Goal: Navigation & Orientation: Find specific page/section

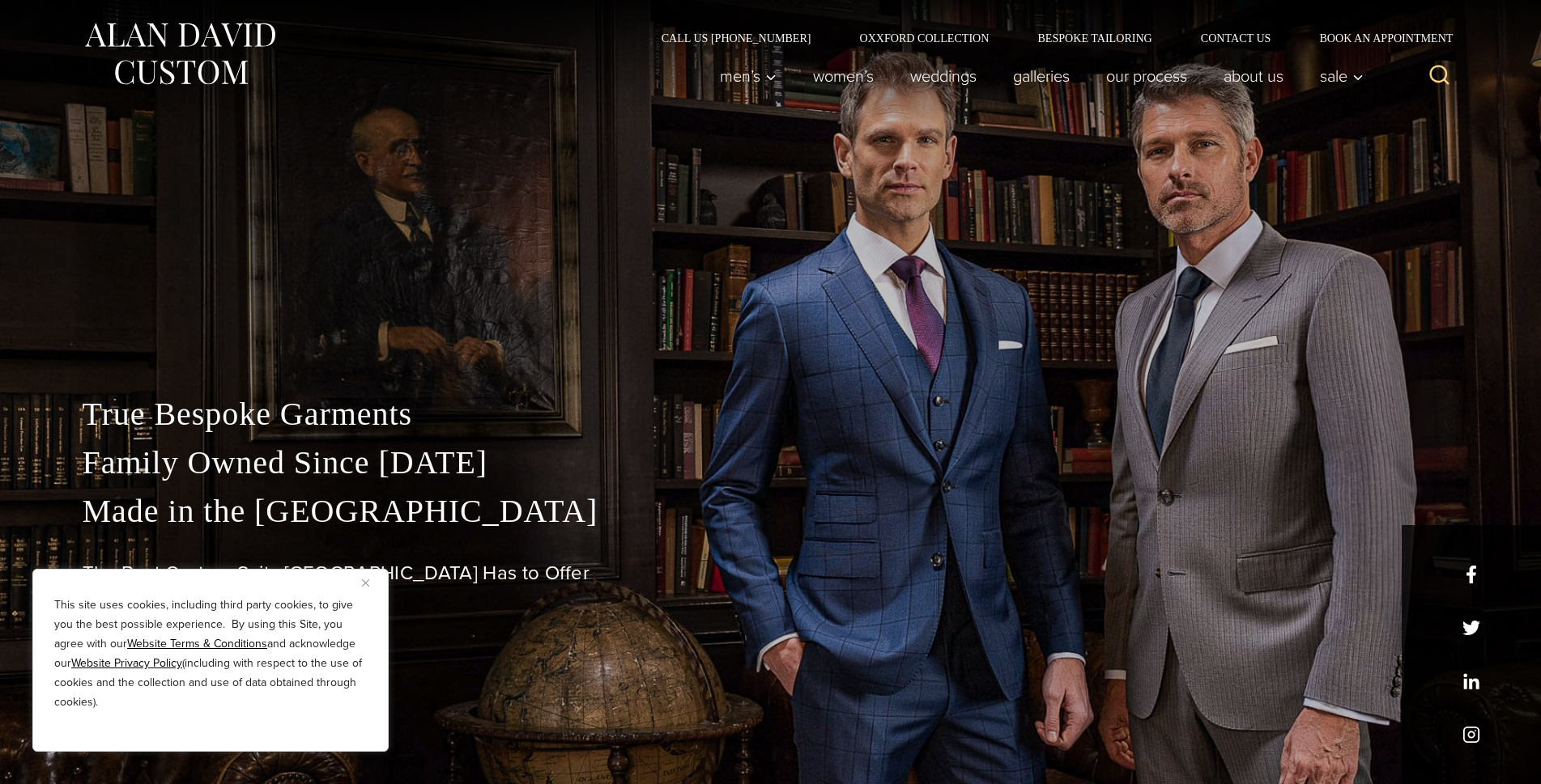
click at [368, 585] on img "Close" at bounding box center [366, 583] width 7 height 7
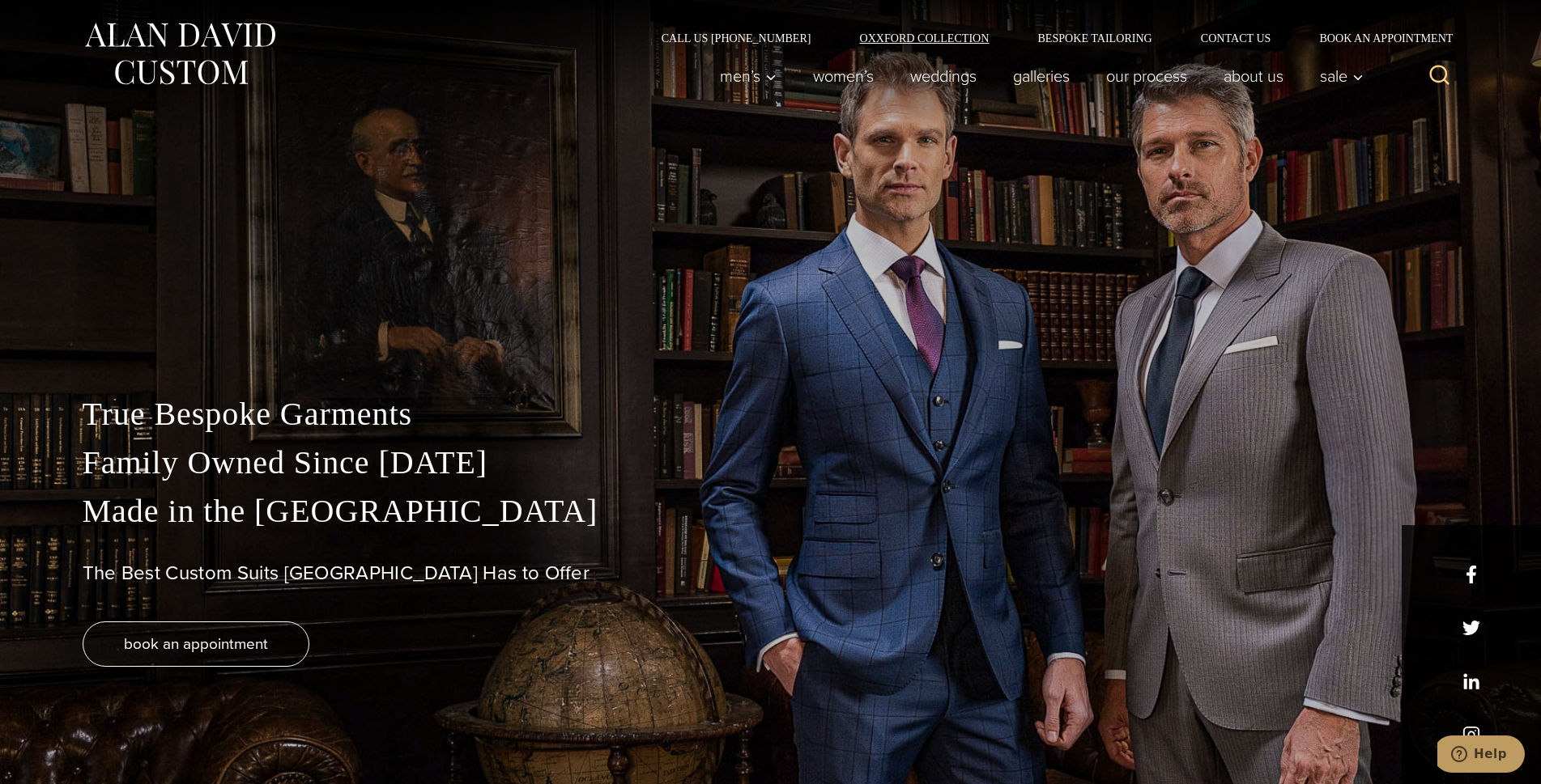
click at [940, 39] on link "Oxxford Collection" at bounding box center [923, 38] width 178 height 11
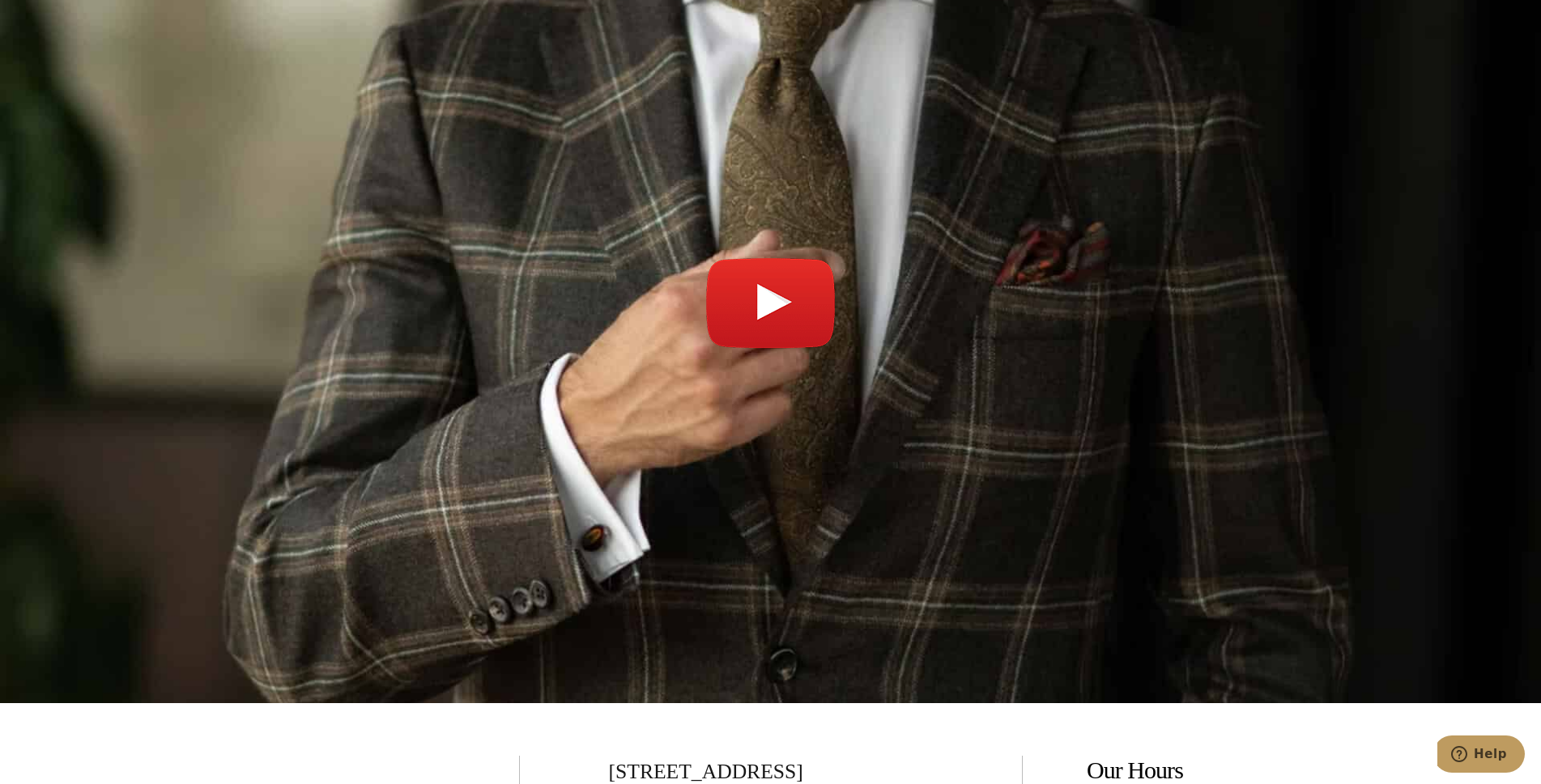
scroll to position [5826, 0]
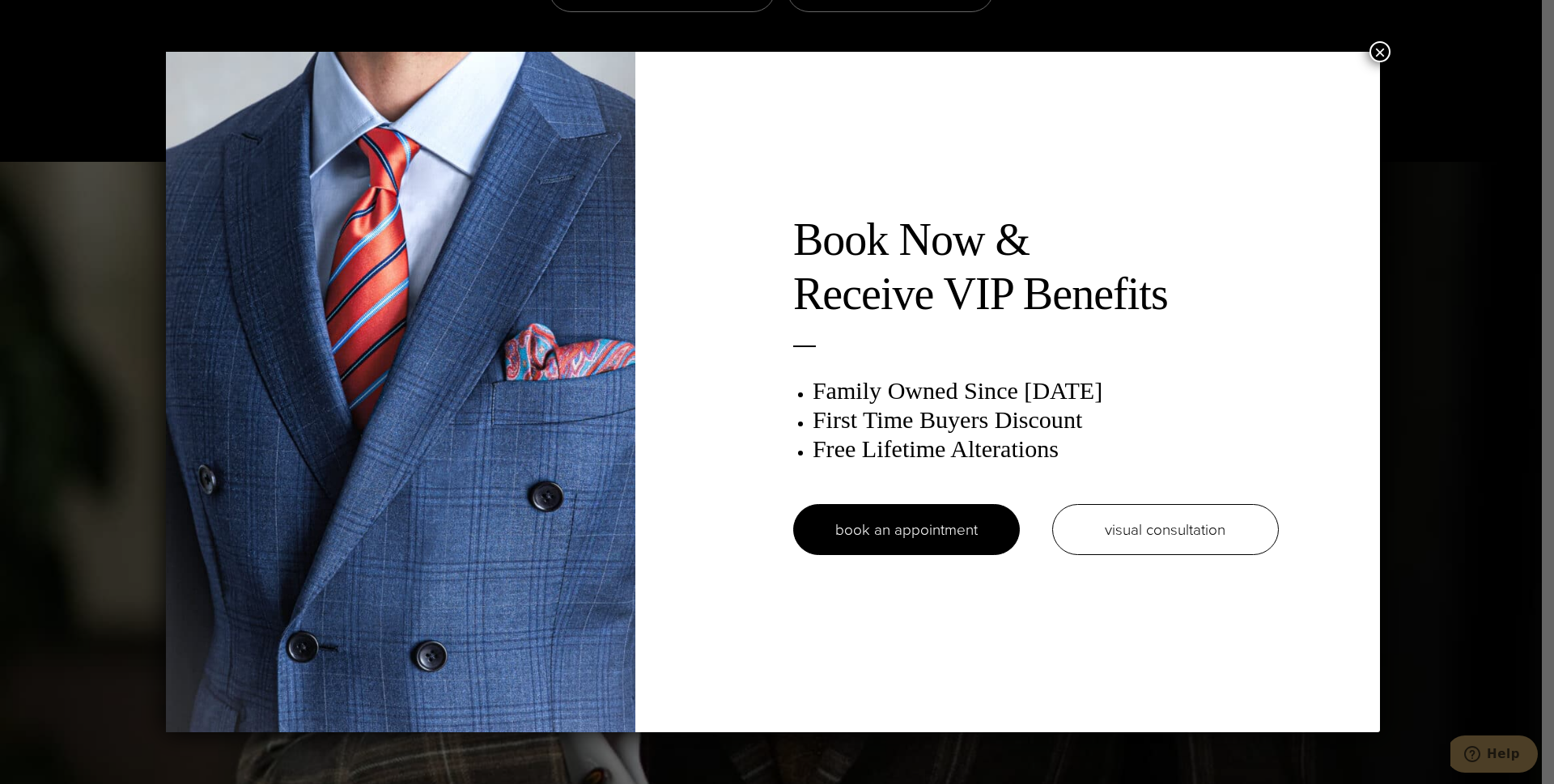
click at [1382, 55] on button "×" at bounding box center [1380, 52] width 21 height 21
